Goal: Task Accomplishment & Management: Complete application form

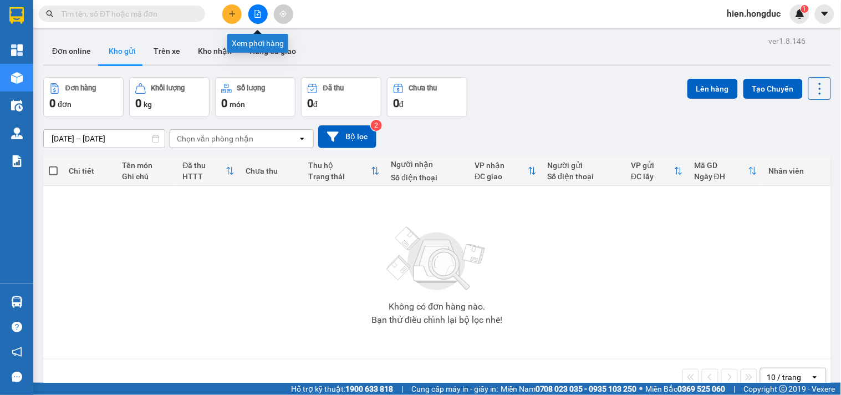
click at [258, 13] on icon "file-add" at bounding box center [258, 14] width 8 height 8
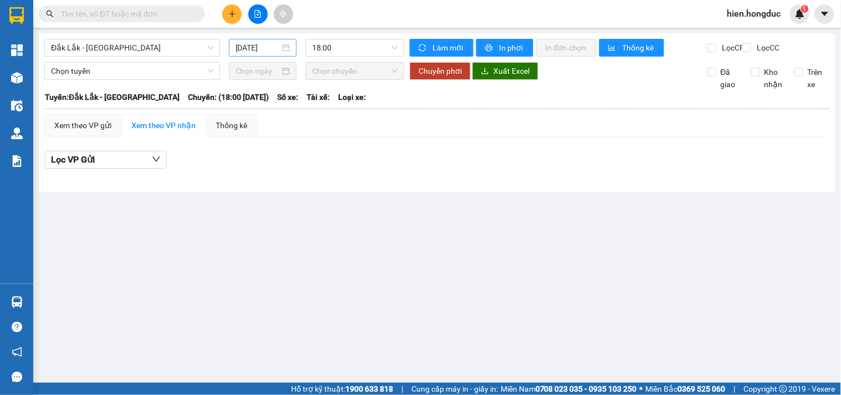
click at [290, 50] on div "[DATE]" at bounding box center [263, 48] width 55 height 12
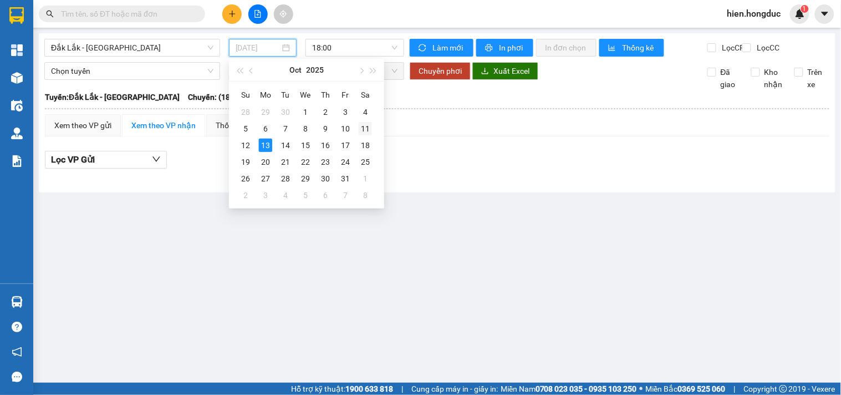
click at [368, 126] on div "11" at bounding box center [365, 128] width 13 height 13
type input "[DATE]"
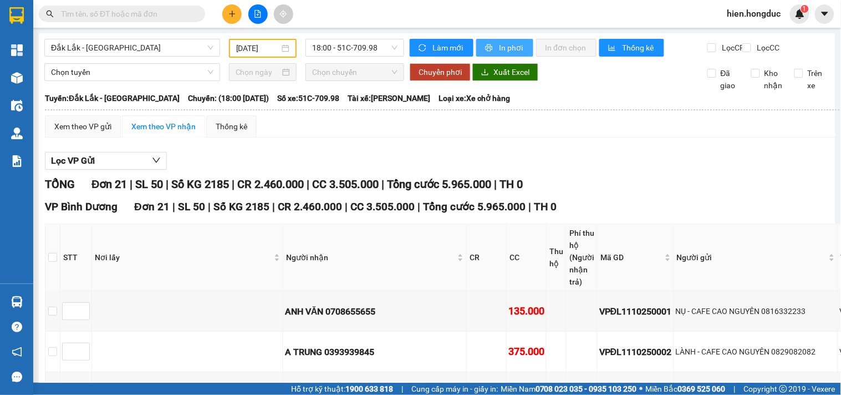
click at [514, 46] on span "In phơi" at bounding box center [512, 48] width 26 height 12
click at [172, 52] on span "Đắk Lắk - [GEOGRAPHIC_DATA]" at bounding box center [132, 47] width 162 height 17
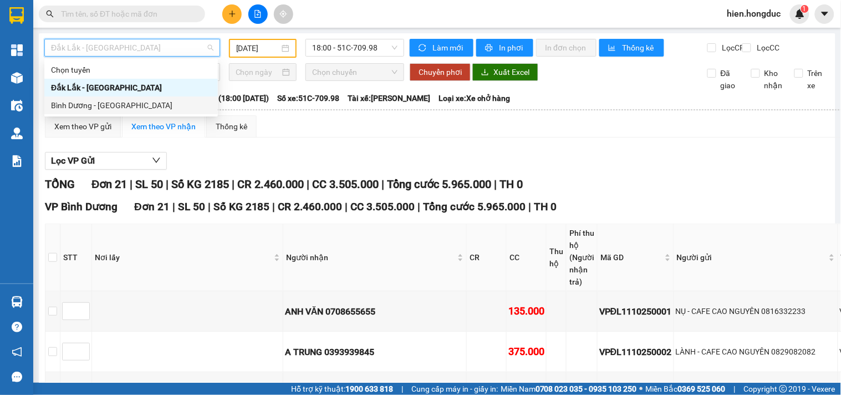
click at [155, 109] on div "Bình Dương - [GEOGRAPHIC_DATA]" at bounding box center [131, 105] width 160 height 12
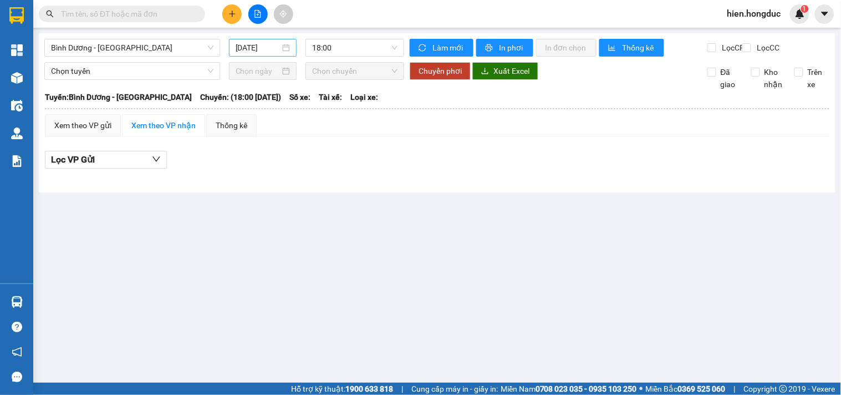
click at [288, 43] on div "[DATE]" at bounding box center [263, 48] width 55 height 12
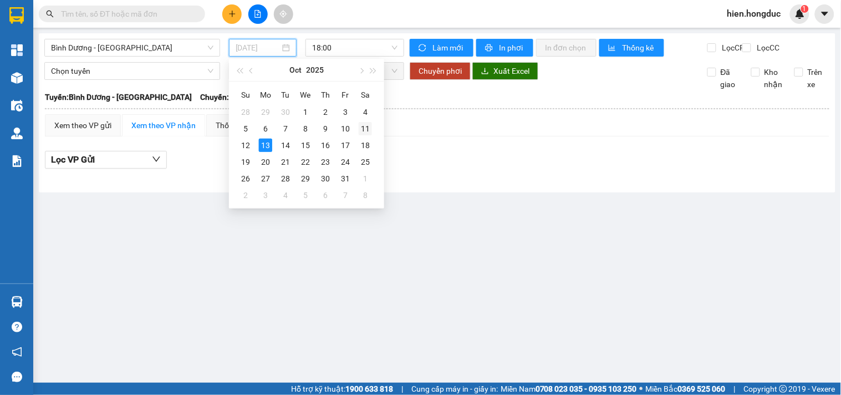
click at [369, 129] on div "11" at bounding box center [365, 128] width 13 height 13
type input "[DATE]"
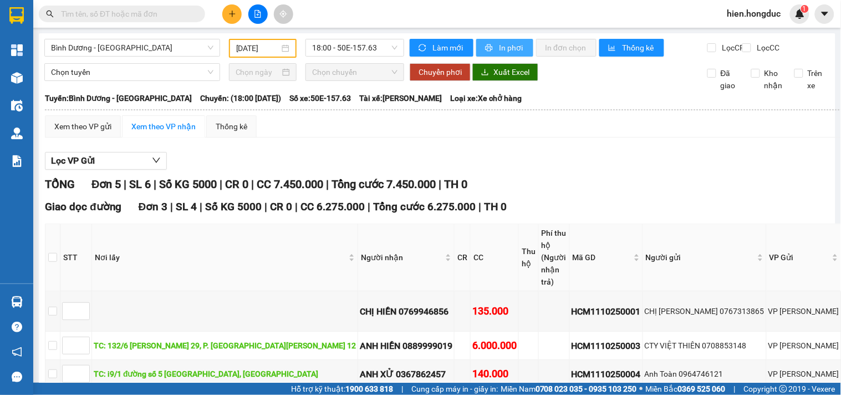
click at [513, 45] on span "In phơi" at bounding box center [512, 48] width 26 height 12
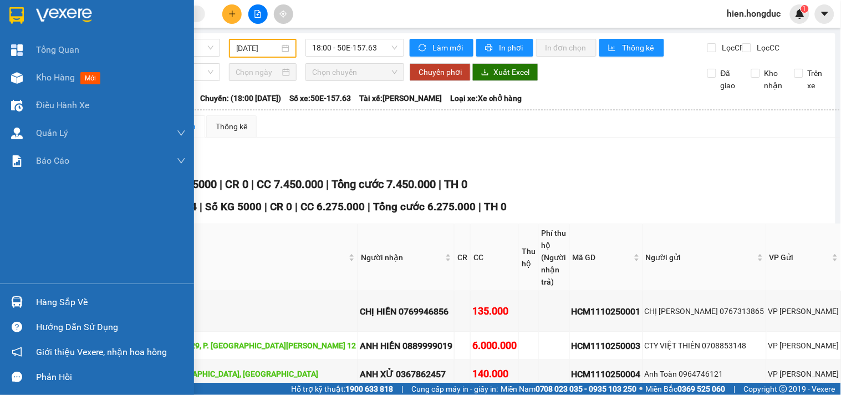
click at [57, 4] on div at bounding box center [97, 18] width 194 height 36
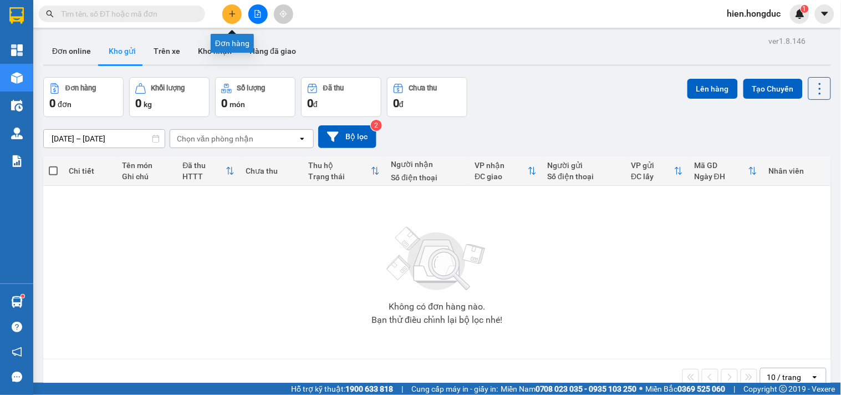
click at [231, 7] on button at bounding box center [231, 13] width 19 height 19
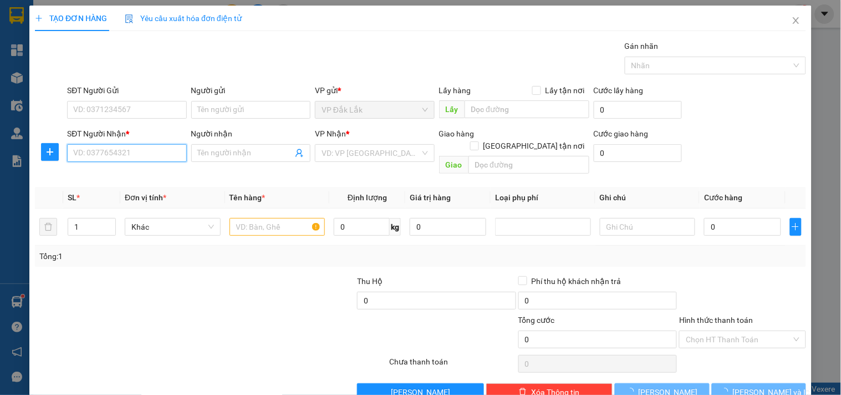
click at [100, 158] on input "SĐT Người Nhận *" at bounding box center [126, 153] width 119 height 18
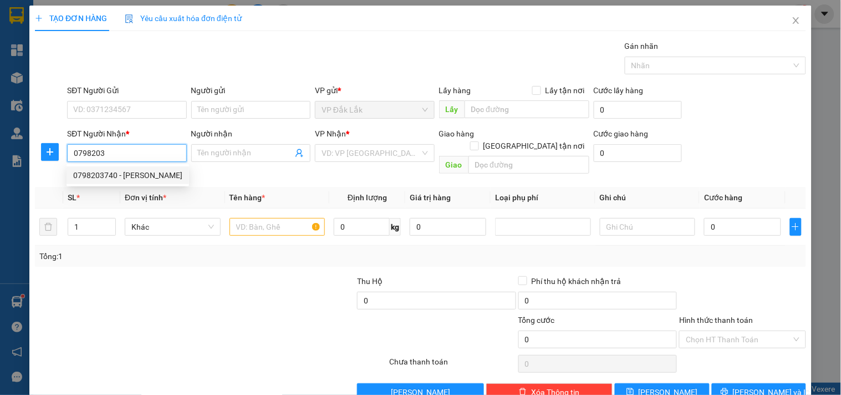
click at [120, 183] on div "0798203740 - [PERSON_NAME]" at bounding box center [128, 175] width 123 height 18
type input "0798203740"
type input "[PERSON_NAME]"
checkbox input "true"
type input "[STREET_ADDRESS] HÒA"
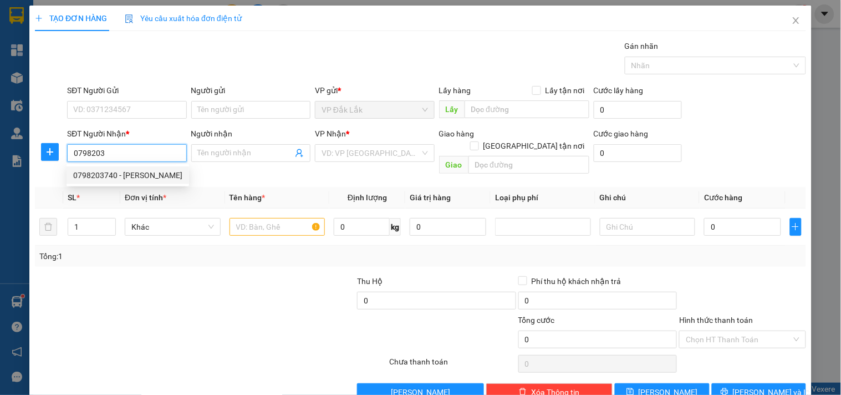
type input "135.000"
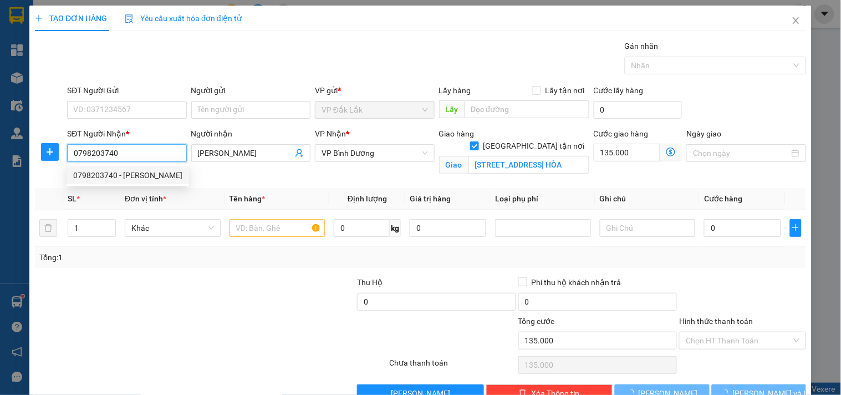
type input "295.000"
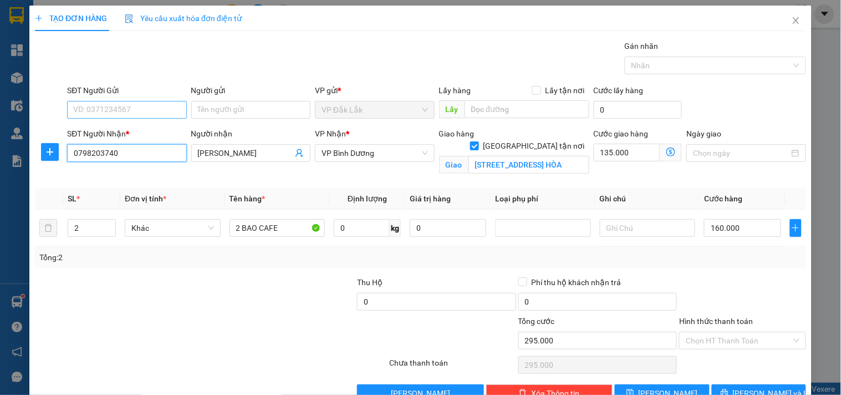
type input "0798203740"
click at [121, 111] on input "SĐT Người Gửi" at bounding box center [126, 110] width 119 height 18
click at [134, 130] on div "0973793946 - DUY" at bounding box center [125, 132] width 105 height 12
type input "0973793946"
type input "DUY"
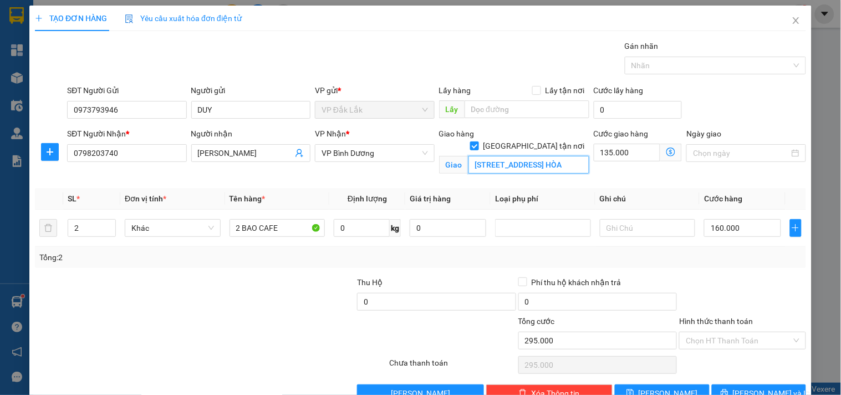
click at [516, 156] on input "[STREET_ADDRESS] HÒA" at bounding box center [528, 165] width 121 height 18
click at [108, 223] on icon "up" at bounding box center [110, 225] width 4 height 4
type input "4"
click at [108, 223] on icon "up" at bounding box center [110, 225] width 4 height 4
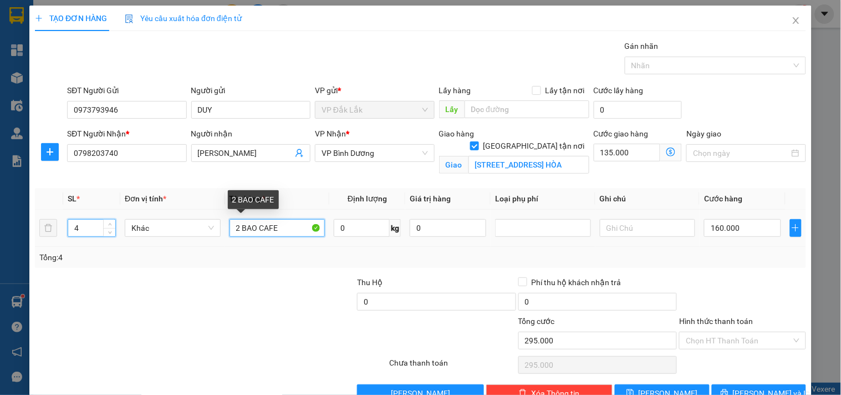
click at [237, 230] on input "2 BAO CAFE" at bounding box center [278, 228] width 96 height 18
type input "4 BAO CAFE"
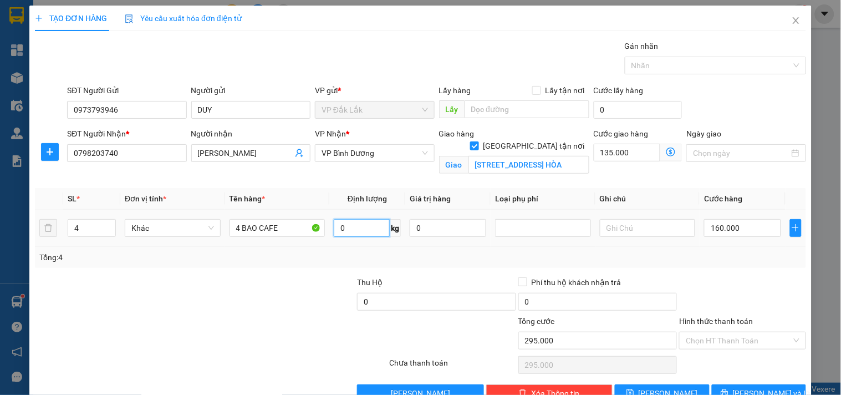
click at [358, 230] on input "0" at bounding box center [362, 228] width 56 height 18
type input "240"
click at [732, 227] on input "160.000" at bounding box center [742, 228] width 77 height 18
type input "135.003"
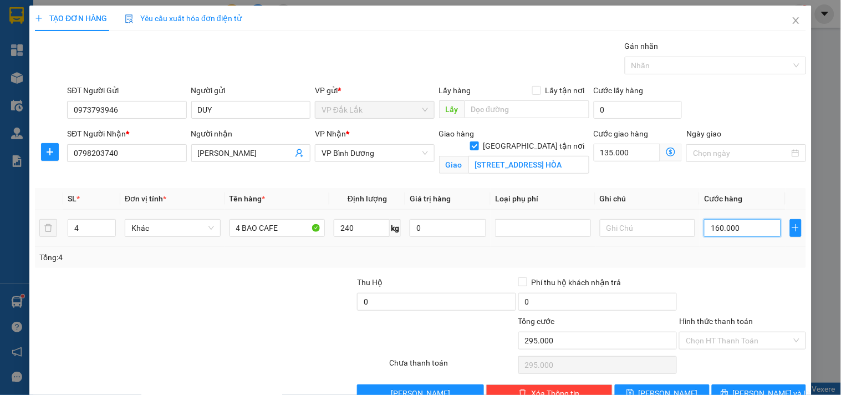
type input "3"
type input "135.032"
type input "320"
type input "135.320"
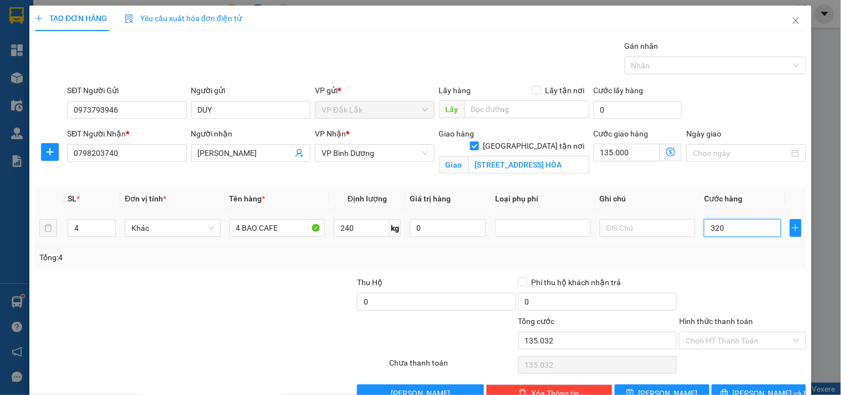
type input "135.320"
type input "138.200"
type input "3.200"
type input "167.000"
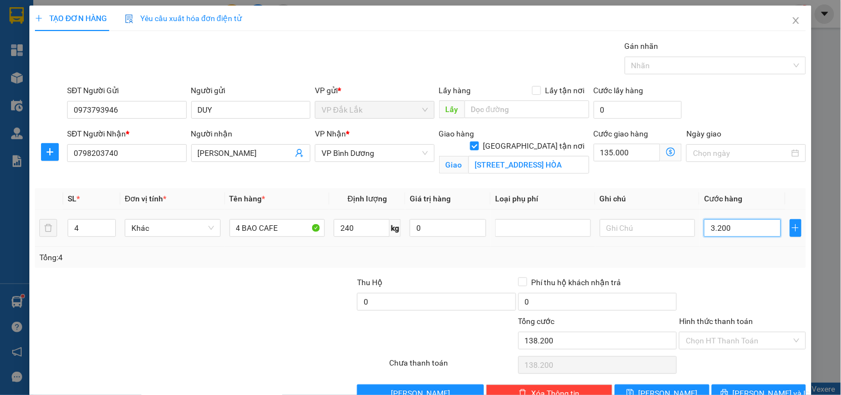
type input "167.000"
type input "32.000"
type input "455.000"
type input "320.000"
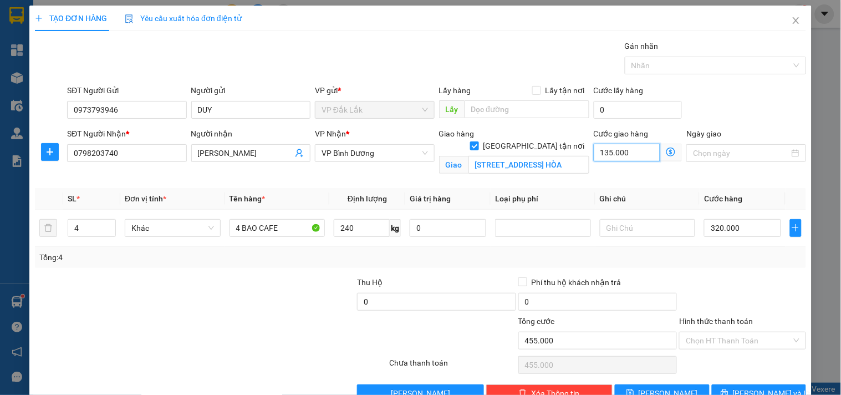
click at [603, 154] on input "135.000" at bounding box center [627, 153] width 67 height 18
type input "335.000"
type input "15.000"
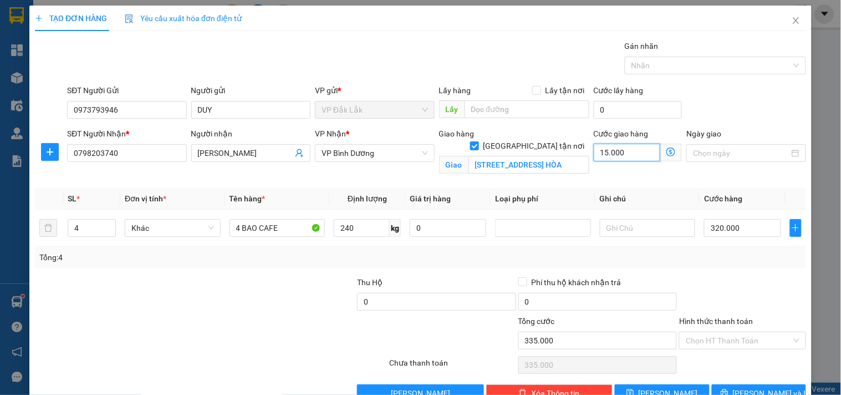
type input "495.000"
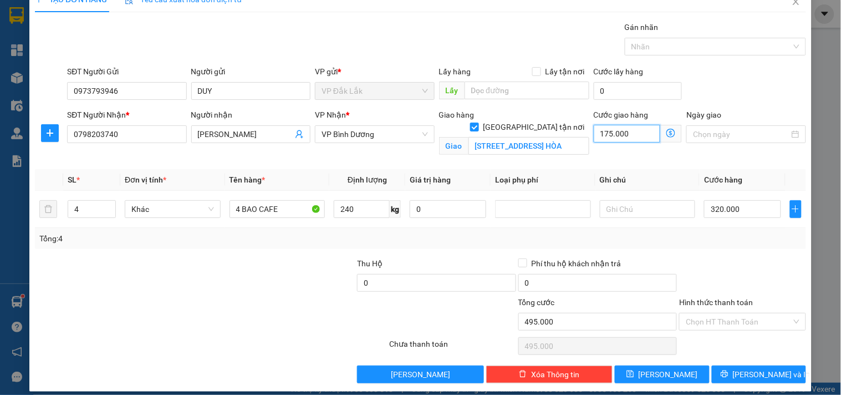
scroll to position [29, 0]
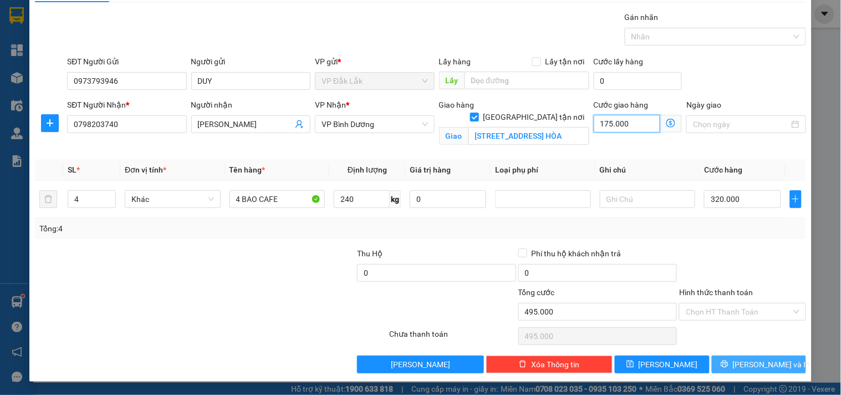
type input "175.000"
click at [736, 357] on button "[PERSON_NAME] và In" at bounding box center [759, 364] width 94 height 18
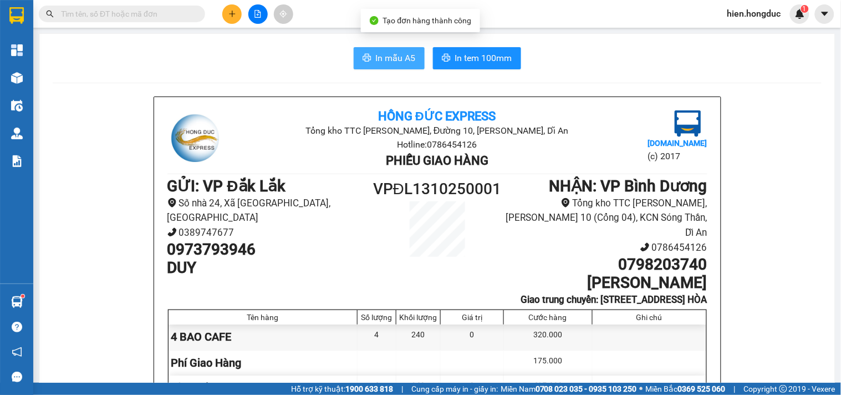
click at [376, 52] on span "In mẫu A5" at bounding box center [396, 58] width 40 height 14
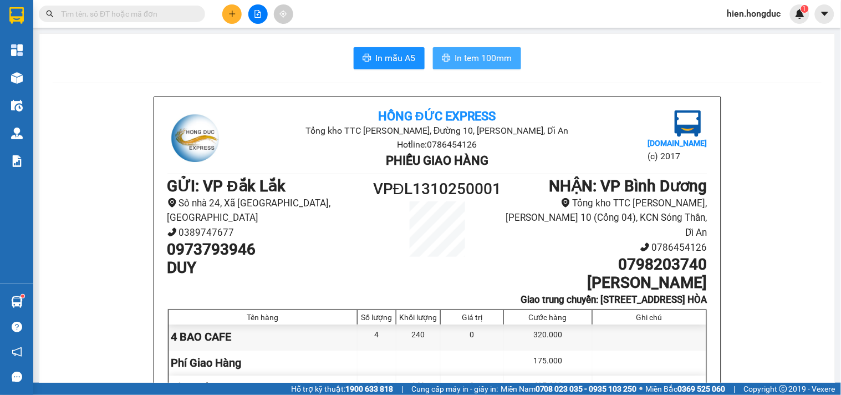
click at [470, 52] on span "In tem 100mm" at bounding box center [483, 58] width 57 height 14
click at [231, 16] on icon "plus" at bounding box center [232, 14] width 8 height 8
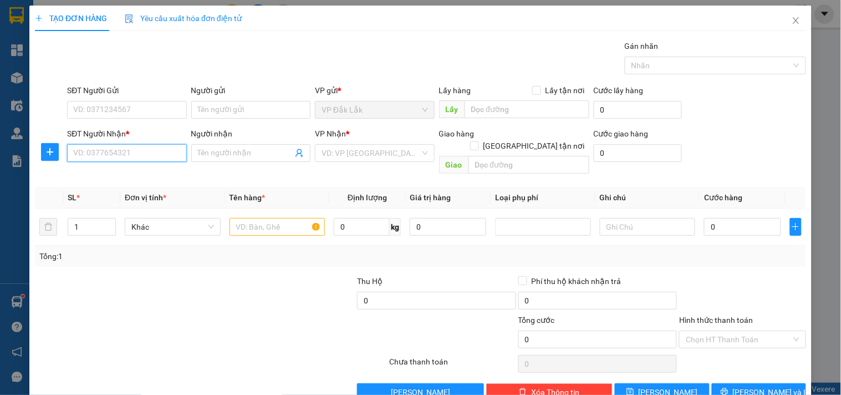
click at [86, 156] on input "SĐT Người Nhận *" at bounding box center [126, 153] width 119 height 18
click at [104, 174] on div "0932087789 - [GEOGRAPHIC_DATA]" at bounding box center [135, 175] width 125 height 12
type input "0932087789"
type input "[GEOGRAPHIC_DATA]"
checkbox input "true"
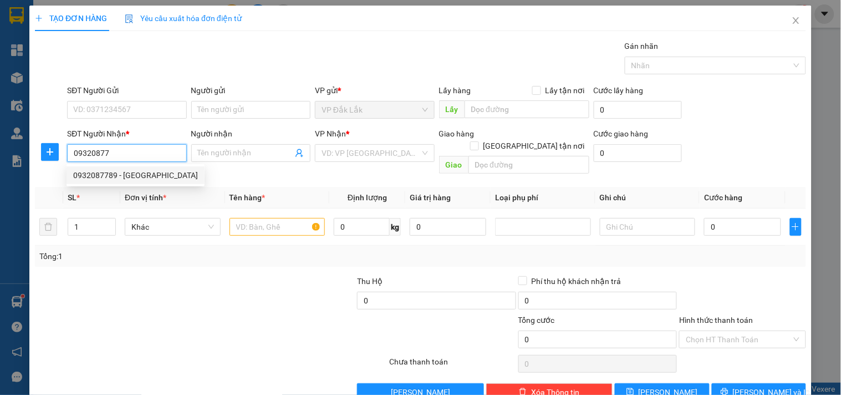
type input "454 [PERSON_NAME][GEOGRAPHIC_DATA],p.[GEOGRAPHIC_DATA], [GEOGRAPHIC_DATA], [GEO…"
type input "90.000"
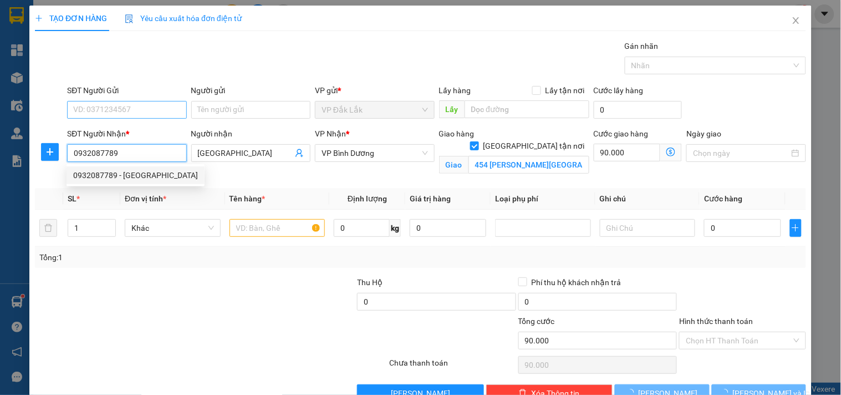
type input "250.000"
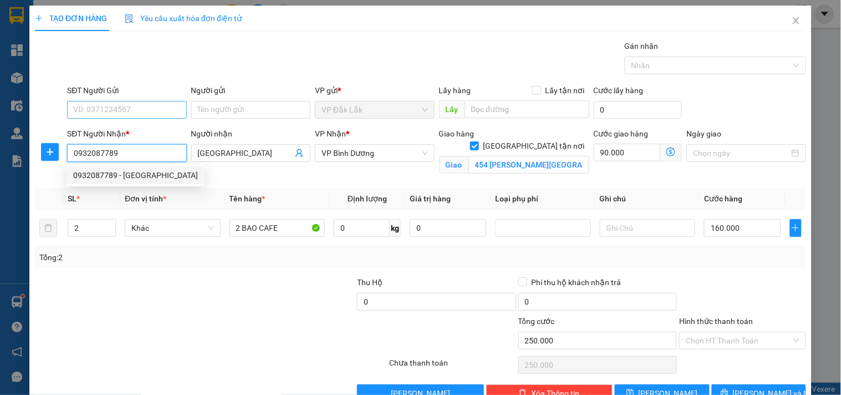
type input "0932087789"
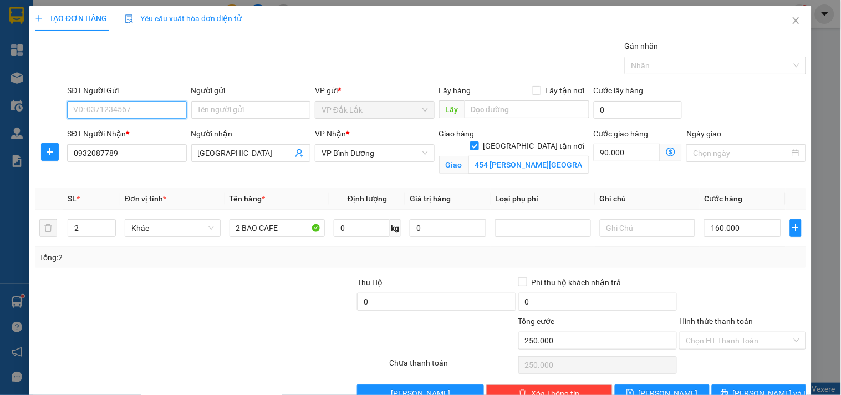
click at [111, 104] on input "SĐT Người Gửi" at bounding box center [126, 110] width 119 height 18
click at [115, 131] on div "0945865468 - [GEOGRAPHIC_DATA]" at bounding box center [135, 132] width 125 height 12
type input "0945865468"
type input "NAM [GEOGRAPHIC_DATA]"
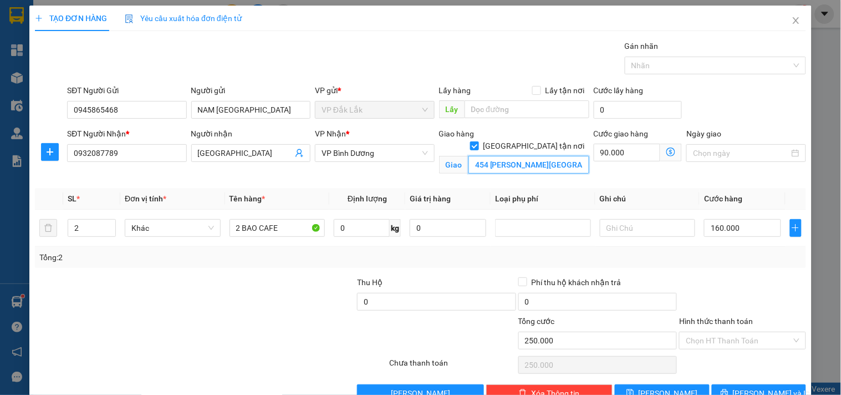
click at [489, 156] on input "454 [PERSON_NAME][GEOGRAPHIC_DATA],p.[GEOGRAPHIC_DATA], [GEOGRAPHIC_DATA], [GEO…" at bounding box center [528, 165] width 121 height 18
click at [518, 156] on input "454 [PERSON_NAME][GEOGRAPHIC_DATA],p.[GEOGRAPHIC_DATA], [GEOGRAPHIC_DATA], [GEO…" at bounding box center [528, 165] width 121 height 18
type input "3"
click at [108, 225] on icon "up" at bounding box center [109, 225] width 3 height 2
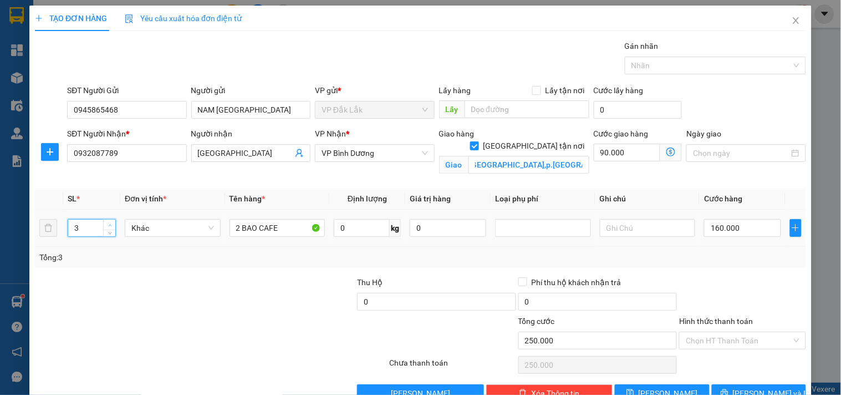
scroll to position [0, 0]
click at [277, 225] on input "2 BAO CAFE" at bounding box center [278, 228] width 96 height 18
type input "2 BAO +1 THÙNG CAFE"
click at [343, 228] on input "0" at bounding box center [362, 228] width 56 height 18
type input "140"
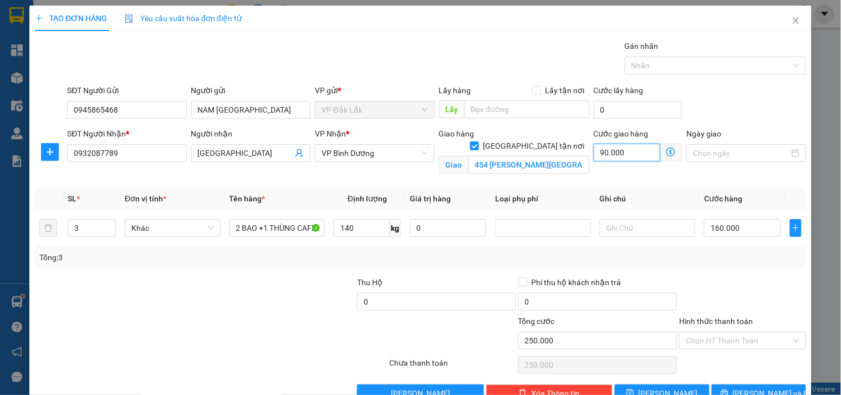
click at [608, 155] on input "90.000" at bounding box center [627, 153] width 67 height 18
type input "160.001"
type input "1"
type input "160.011"
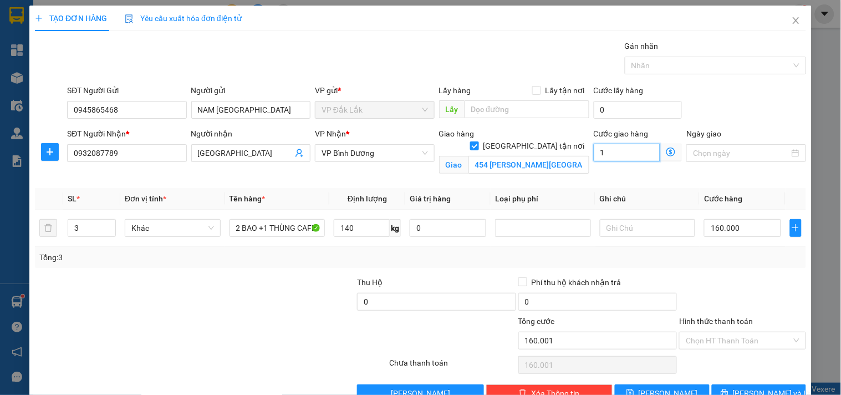
type input "160.011"
type input "110"
type input "160.110"
type input "1.100"
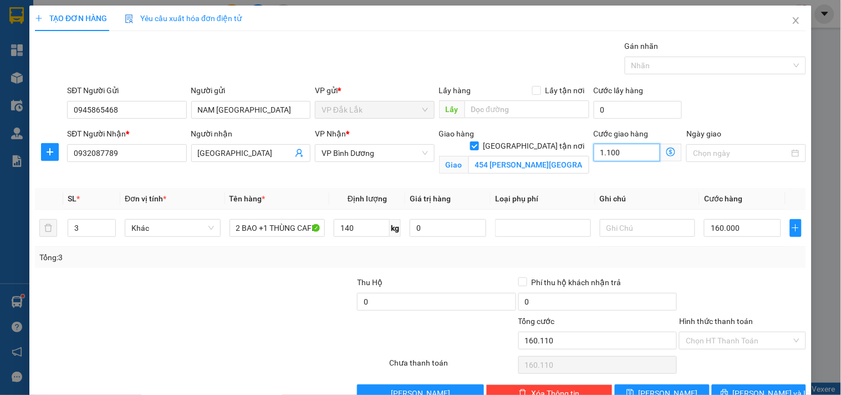
type input "161.100"
type input "171.000"
type input "11.000"
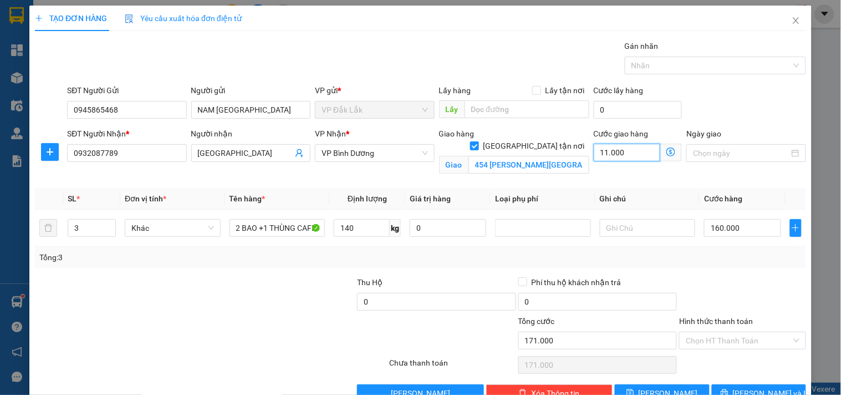
type input "270.000"
type input "110.000"
click at [733, 229] on input "160.000" at bounding box center [742, 228] width 77 height 18
type input "110.002"
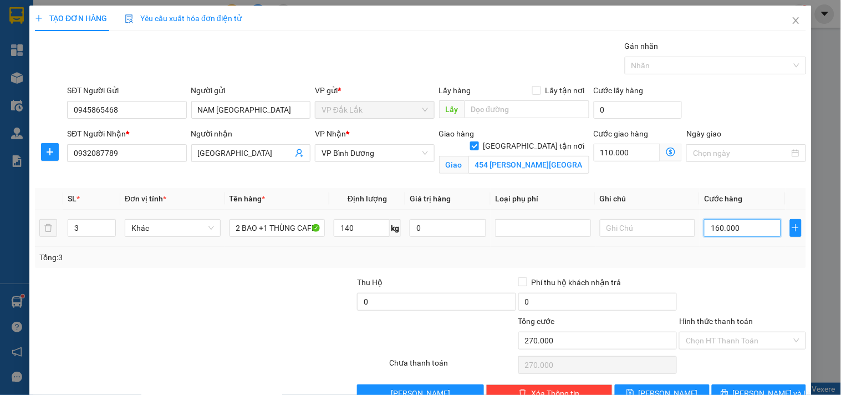
type input "110.002"
type input "2"
type input "110.020"
type input "20"
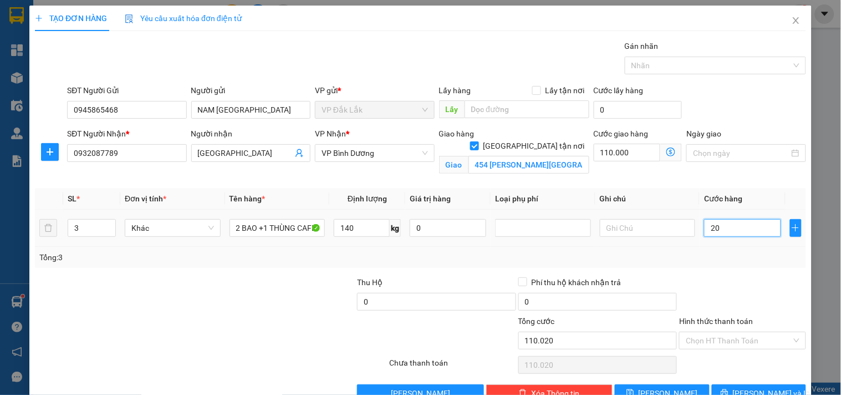
type input "110.205"
type input "205"
type input "112.050"
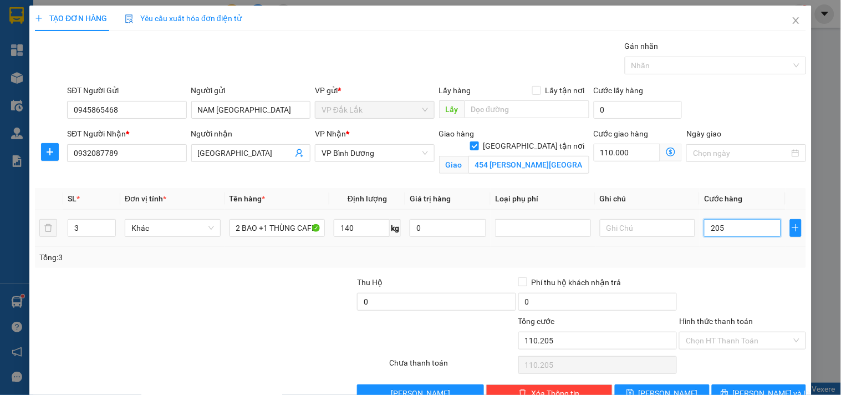
type input "2.050"
type input "130.500"
type input "20.500"
type input "315.000"
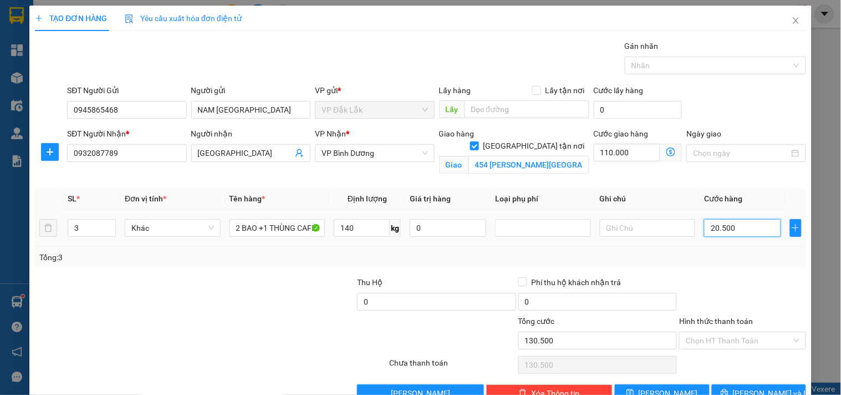
type input "315.000"
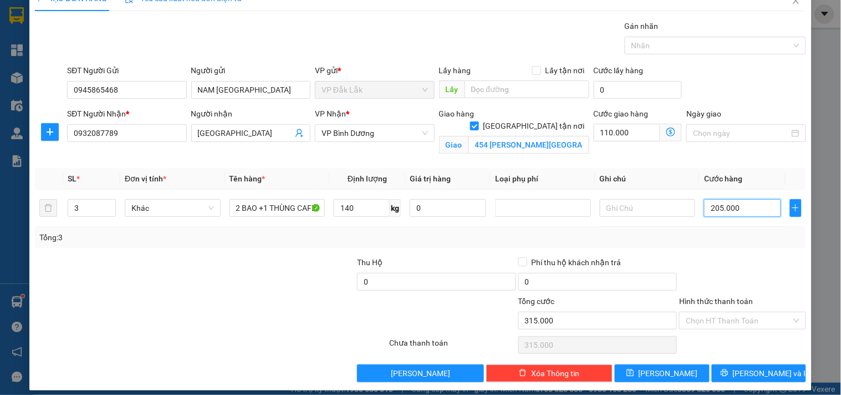
scroll to position [29, 0]
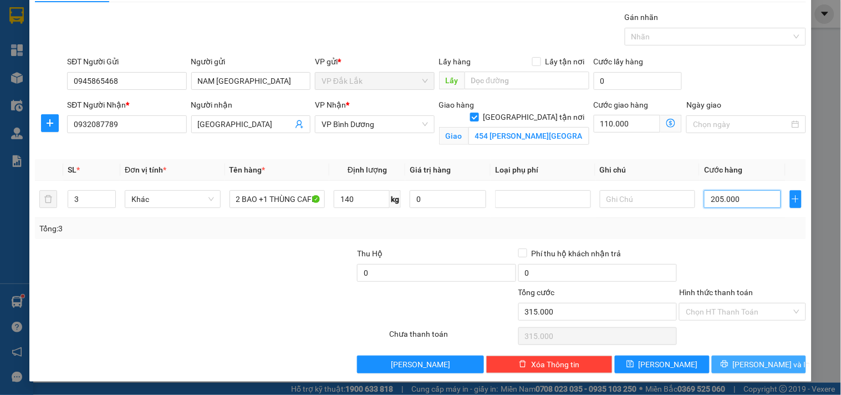
type input "205.000"
click at [755, 368] on span "[PERSON_NAME] và In" at bounding box center [772, 364] width 78 height 12
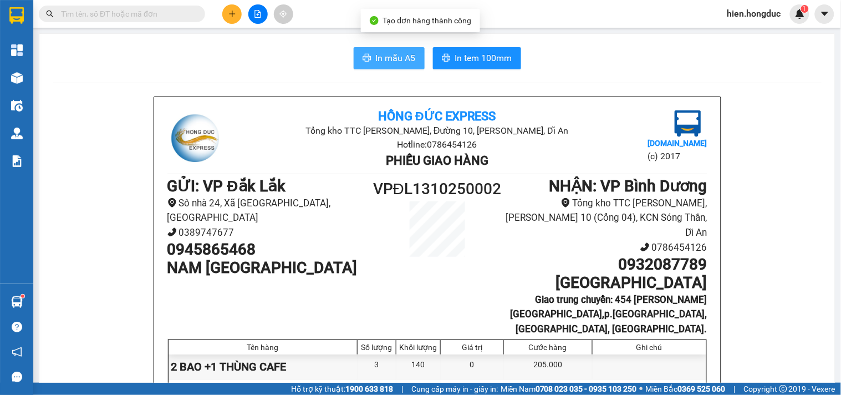
click at [390, 65] on button "In mẫu A5" at bounding box center [389, 58] width 71 height 22
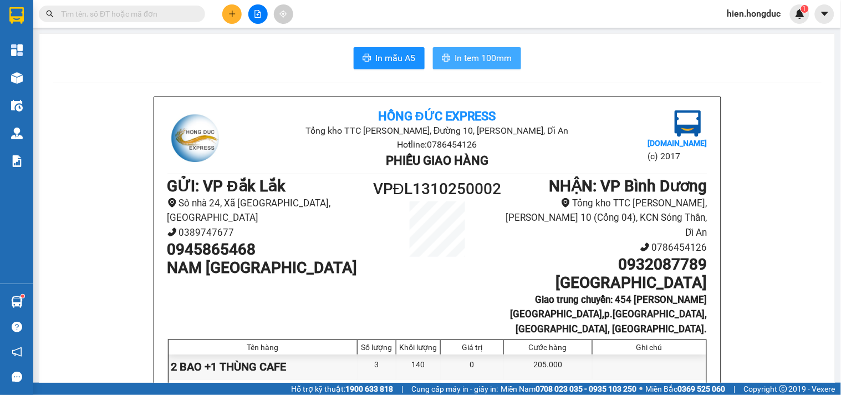
click at [471, 68] on button "In tem 100mm" at bounding box center [477, 58] width 88 height 22
click at [230, 17] on icon "plus" at bounding box center [232, 14] width 8 height 8
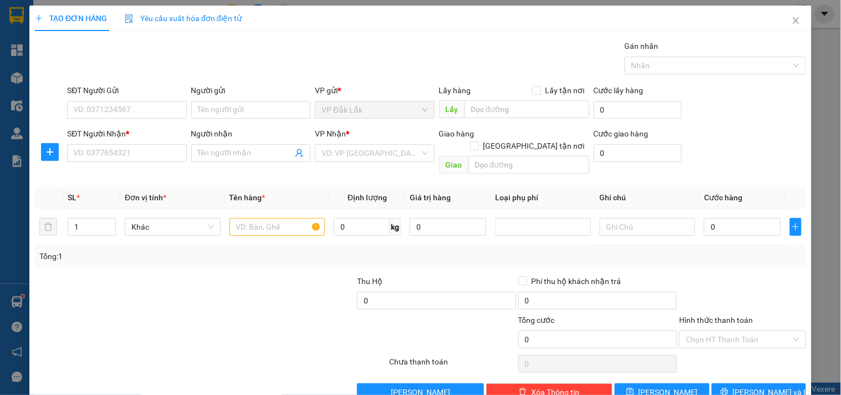
click at [147, 163] on div "SĐT Người Nhận * VD: 0377654321" at bounding box center [126, 147] width 119 height 39
click at [140, 151] on input "SĐT Người Nhận *" at bounding box center [126, 153] width 119 height 18
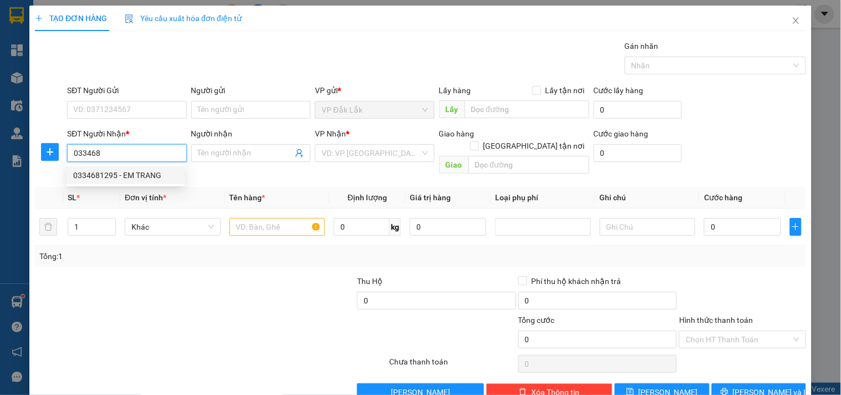
click at [124, 177] on div "0334681295 - EM TRANG" at bounding box center [125, 175] width 105 height 12
type input "0334681295"
type input "EM TRANG"
checkbox input "true"
type input "cc luxcity 528 [PERSON_NAME] phát,[GEOGRAPHIC_DATA],Q7"
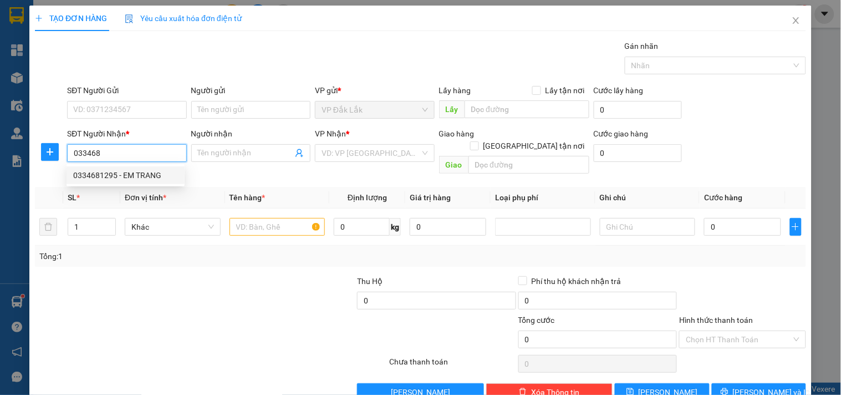
type input "90.000"
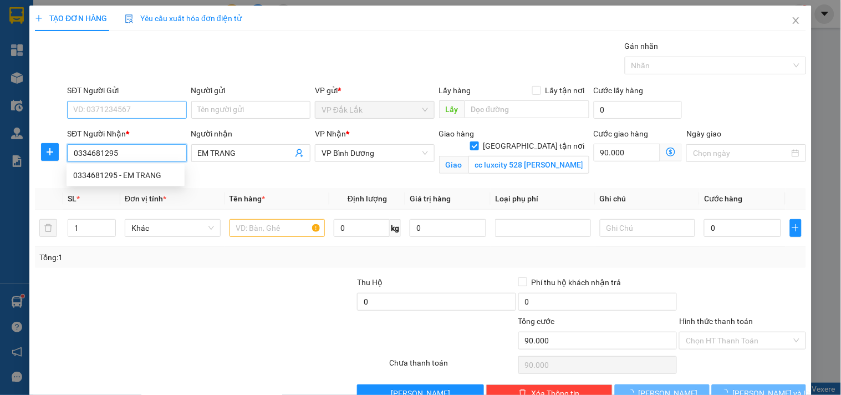
type input "170.000"
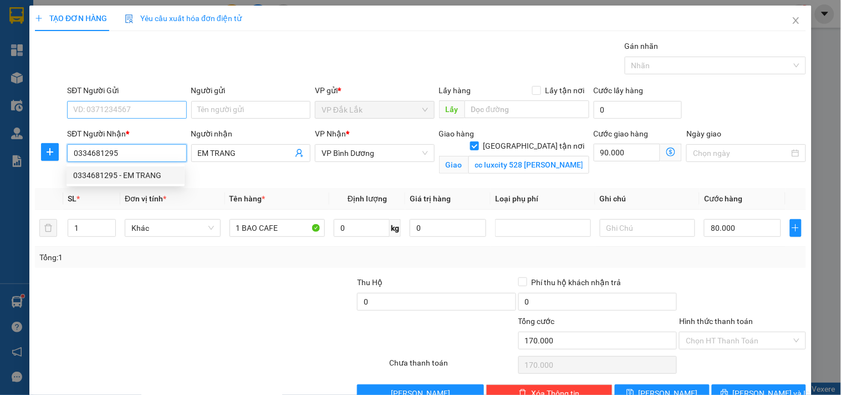
type input "0334681295"
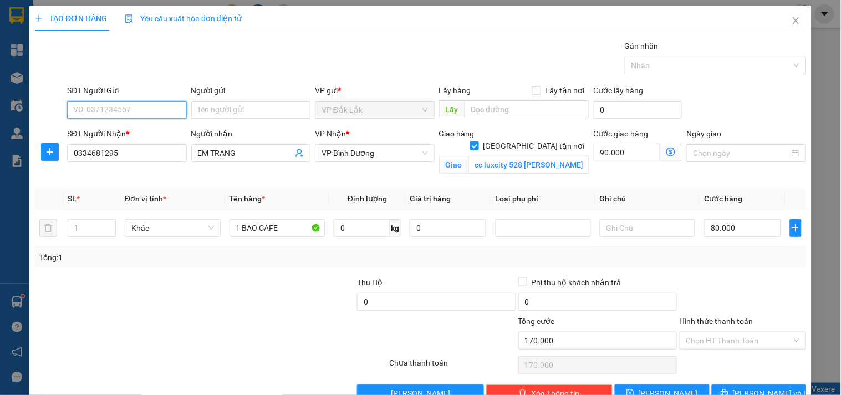
click at [114, 113] on input "SĐT Người Gửi" at bounding box center [126, 110] width 119 height 18
click at [130, 131] on div "0948466145 - TRƯỜNG" at bounding box center [135, 132] width 125 height 12
type input "0948466145"
type input "TRƯỜNG"
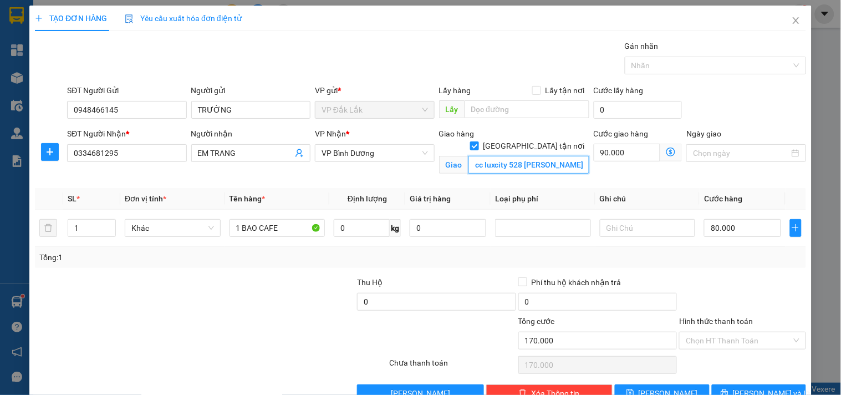
click at [506, 156] on input "cc luxcity 528 [PERSON_NAME] phát,[GEOGRAPHIC_DATA],Q7" at bounding box center [528, 165] width 121 height 18
click at [528, 156] on input "cc luxcity 528 [PERSON_NAME] phát,[GEOGRAPHIC_DATA],Q7" at bounding box center [528, 165] width 121 height 18
click at [341, 223] on input "0" at bounding box center [362, 228] width 56 height 18
type input "49"
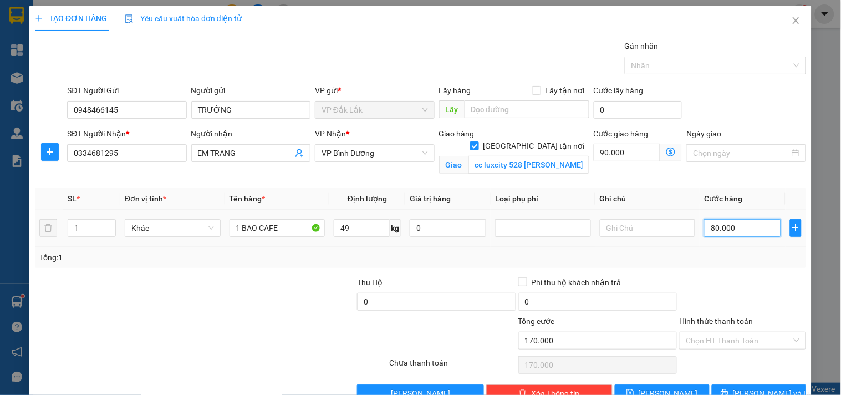
click at [730, 228] on input "80.000" at bounding box center [742, 228] width 77 height 18
type input "7"
type input "90.007"
type input "90.075"
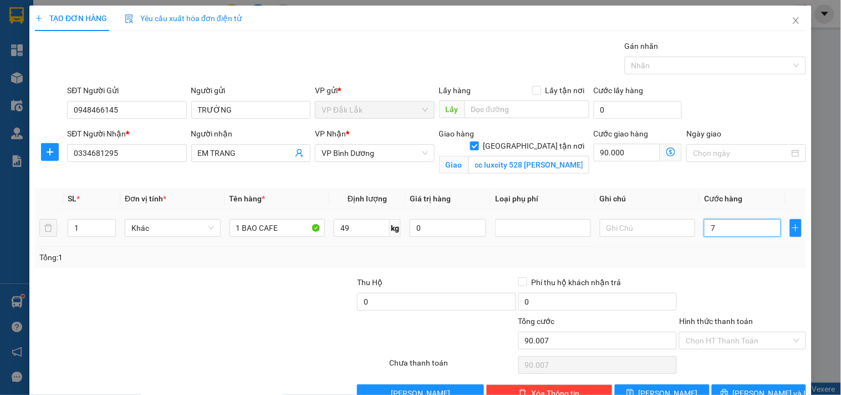
type input "90.075"
type input "75"
type input "90.750"
type input "750"
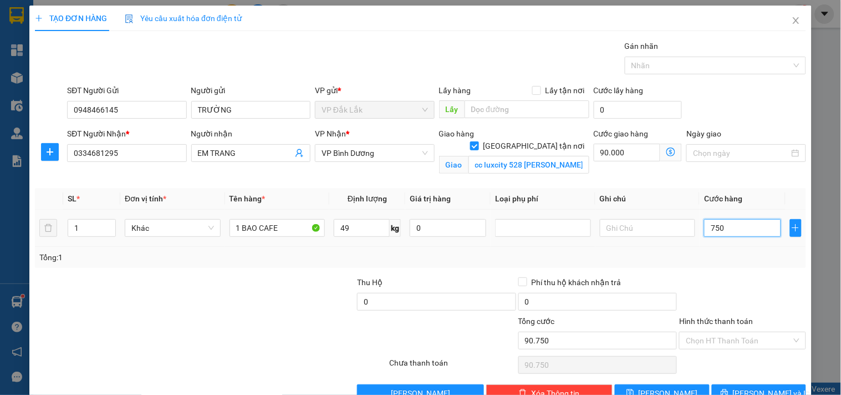
type input "97.500"
type input "7.500"
type input "165.000"
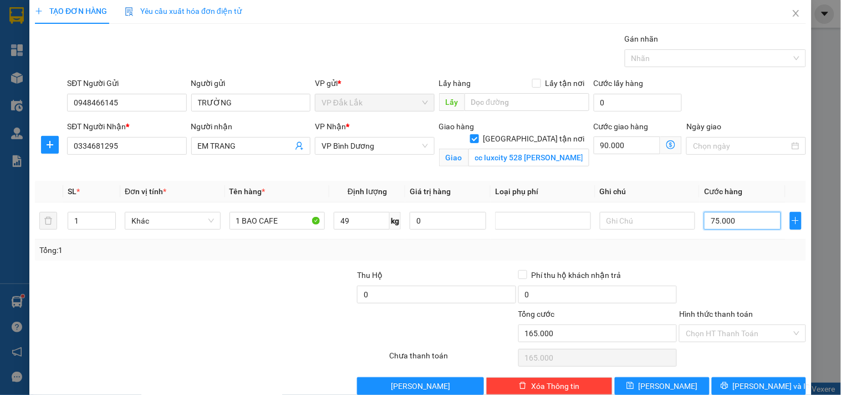
scroll to position [29, 0]
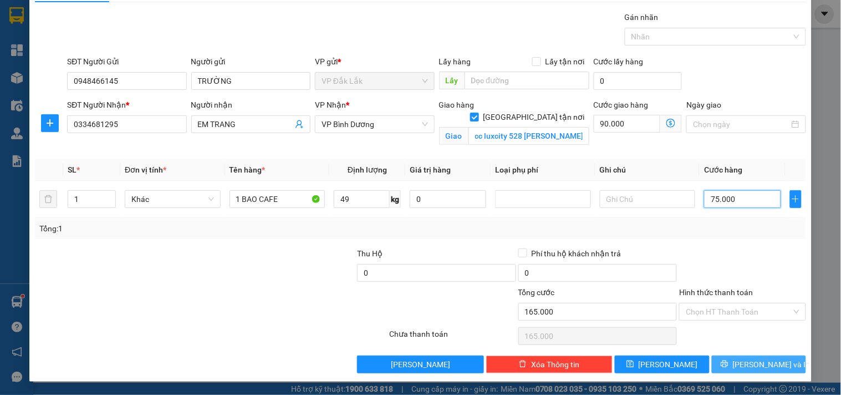
type input "75.000"
click at [755, 369] on span "[PERSON_NAME] và In" at bounding box center [772, 364] width 78 height 12
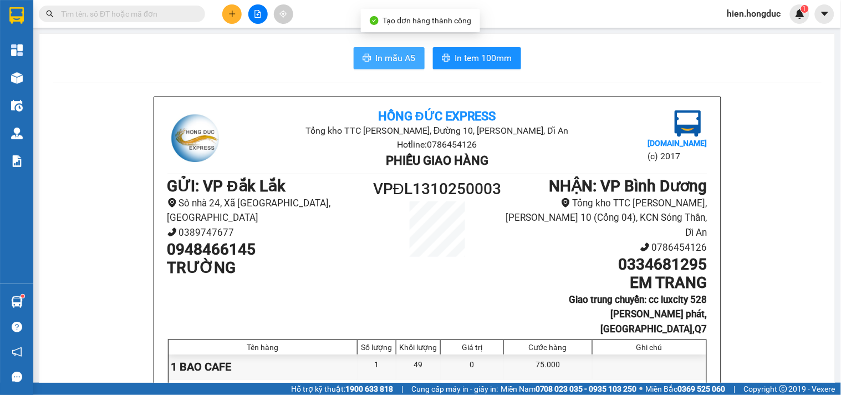
click at [378, 50] on button "In mẫu A5" at bounding box center [389, 58] width 71 height 22
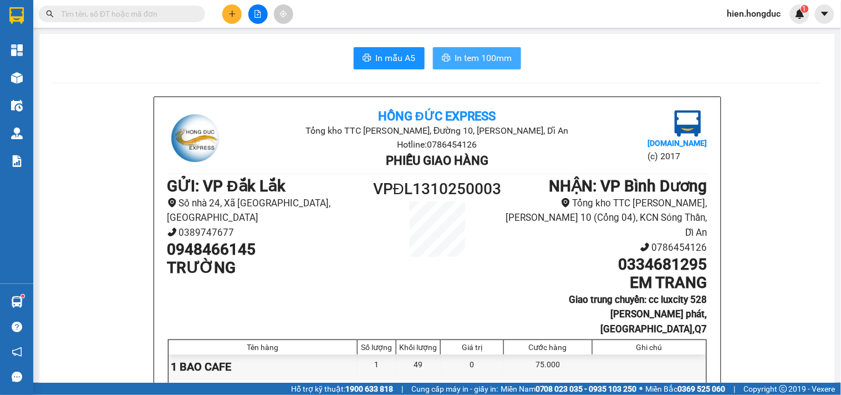
click at [457, 57] on span "In tem 100mm" at bounding box center [483, 58] width 57 height 14
